Goal: Find specific page/section: Locate a particular part of the current website

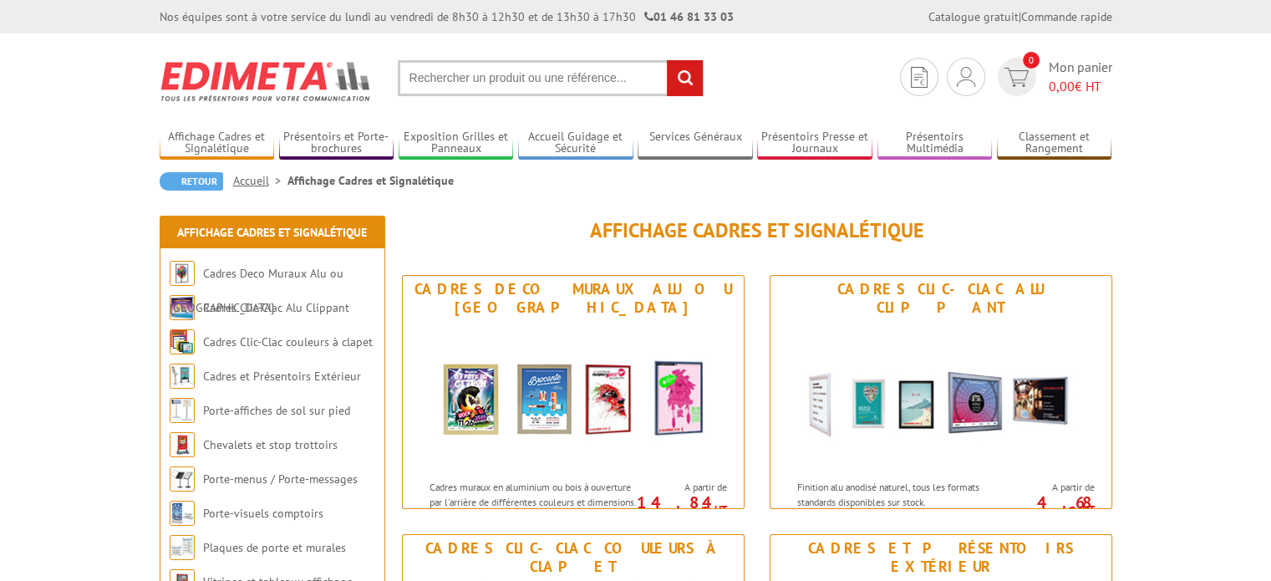
click at [542, 77] on input "text" at bounding box center [551, 78] width 306 height 36
type input "091411"
click at [683, 77] on input "rechercher" at bounding box center [685, 78] width 36 height 36
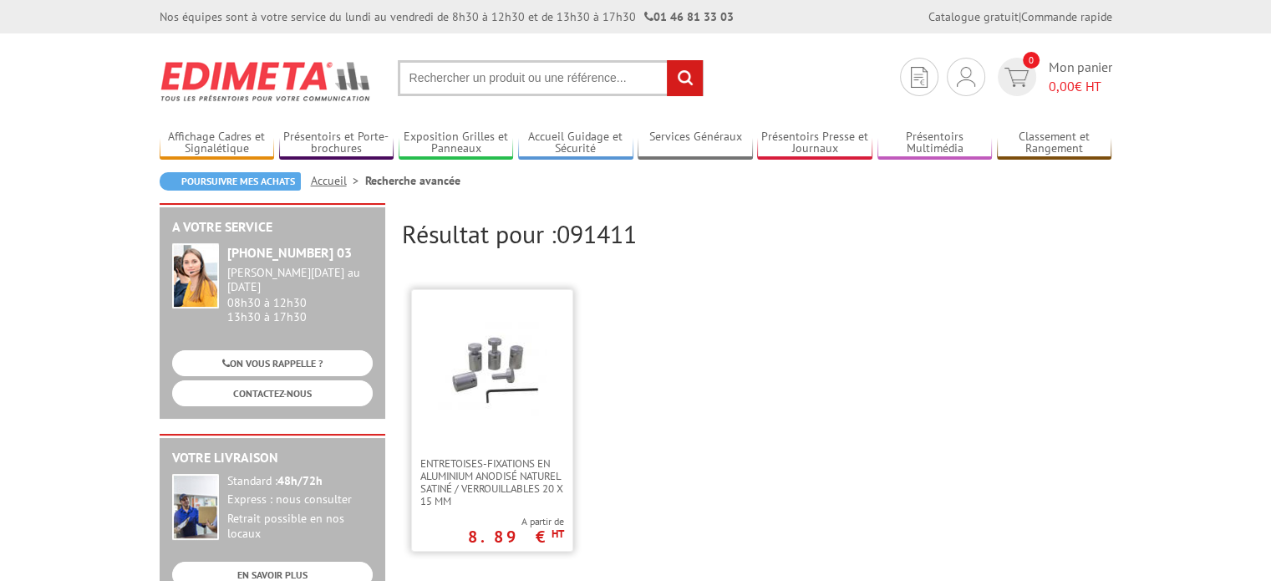
click at [482, 389] on img at bounding box center [492, 369] width 109 height 109
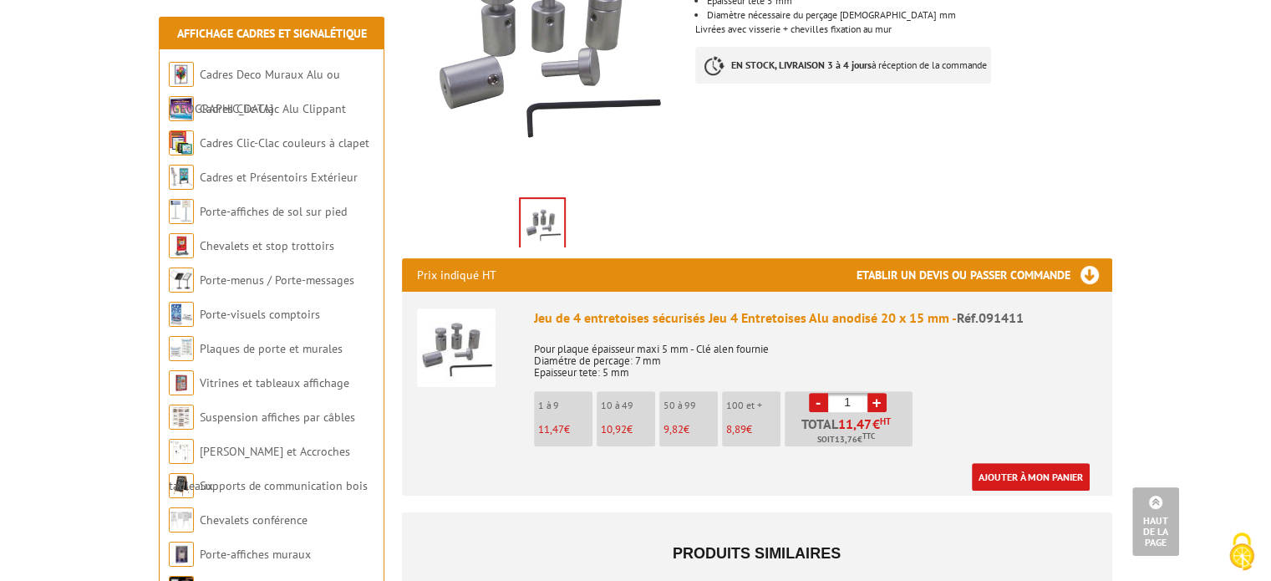
scroll to position [407, 0]
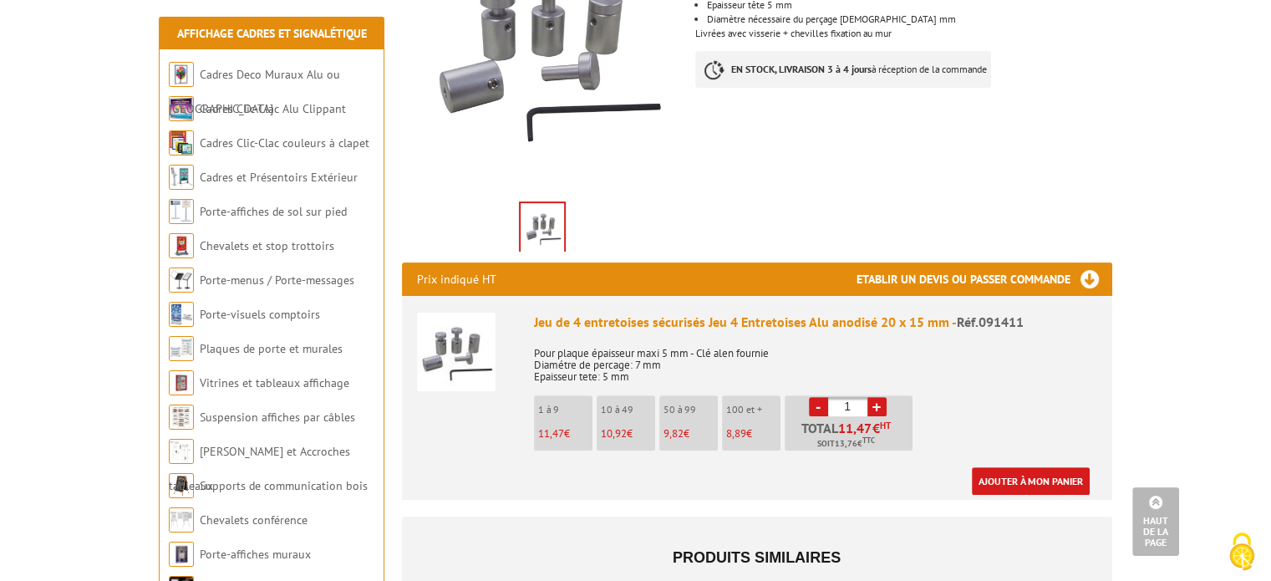
drag, startPoint x: 1279, startPoint y: 177, endPoint x: 1283, endPoint y: 293, distance: 116.2
